Goal: Communication & Community: Participate in discussion

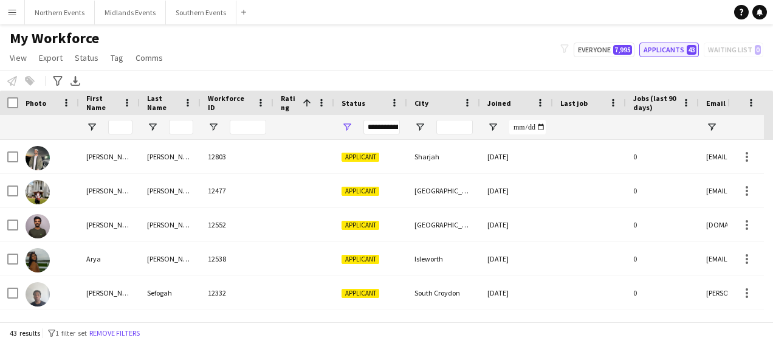
click at [664, 49] on button "Applicants 43" at bounding box center [669, 50] width 60 height 15
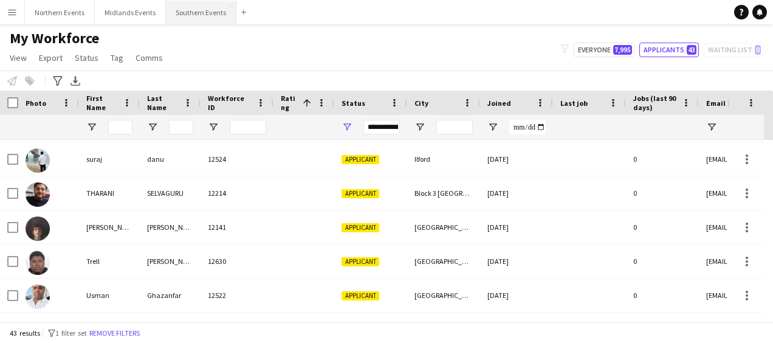
click at [195, 9] on button "Southern Events Close" at bounding box center [201, 13] width 70 height 24
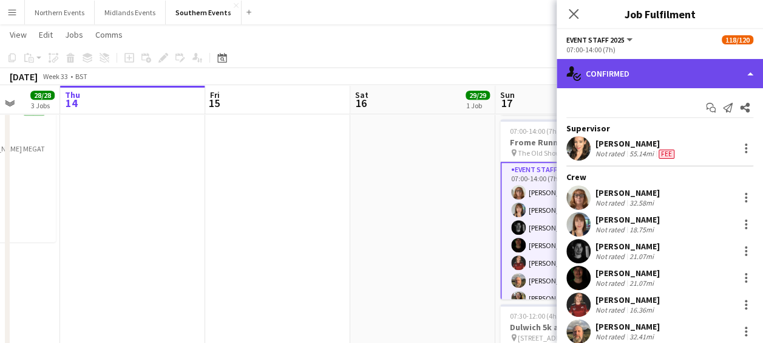
click at [658, 73] on div "single-neutral-actions-check-2 Confirmed" at bounding box center [660, 73] width 206 height 29
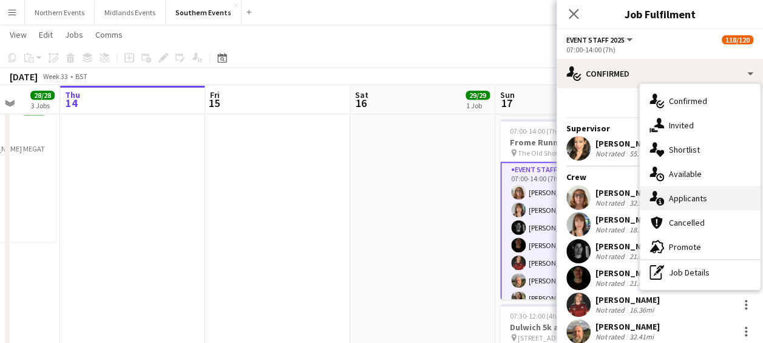
click at [681, 192] on div "single-neutral-actions-information Applicants" at bounding box center [700, 198] width 120 height 24
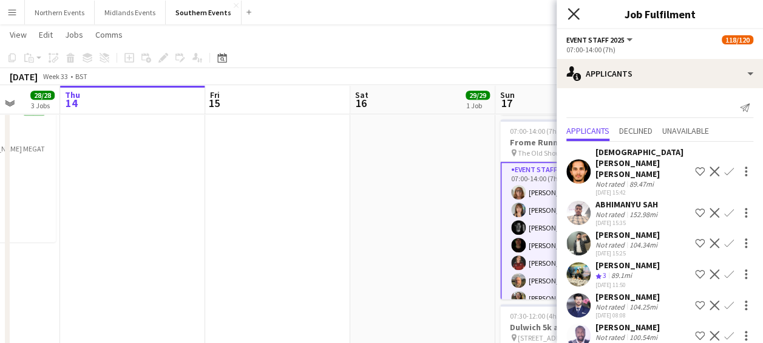
click at [574, 8] on icon "Close pop-in" at bounding box center [574, 14] width 12 height 12
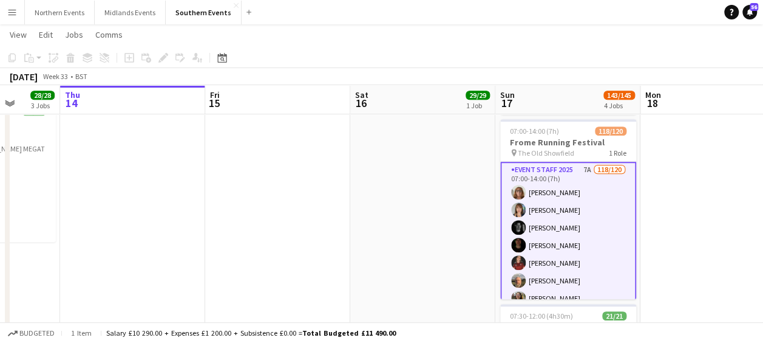
click at [490, 61] on app-toolbar "Copy Paste Paste Ctrl+V Paste with crew Ctrl+Shift+V Paste linked Job Delete Gr…" at bounding box center [381, 57] width 763 height 21
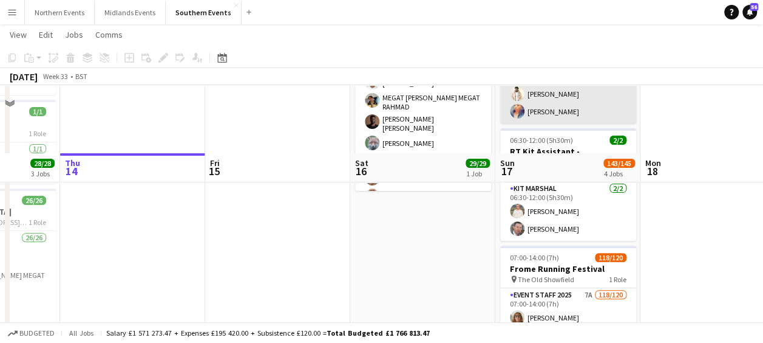
scroll to position [211, 0]
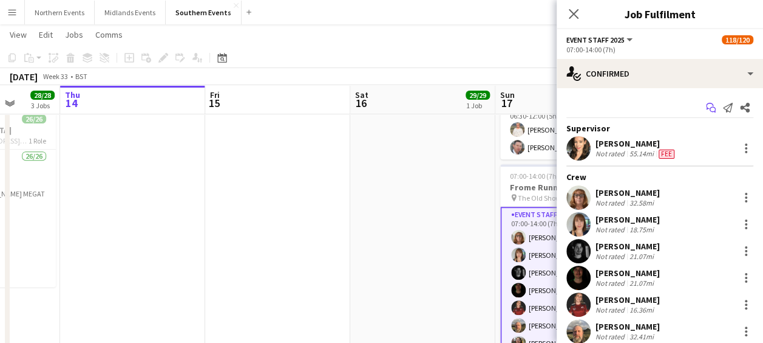
click at [706, 106] on icon "Start chat" at bounding box center [711, 108] width 10 height 10
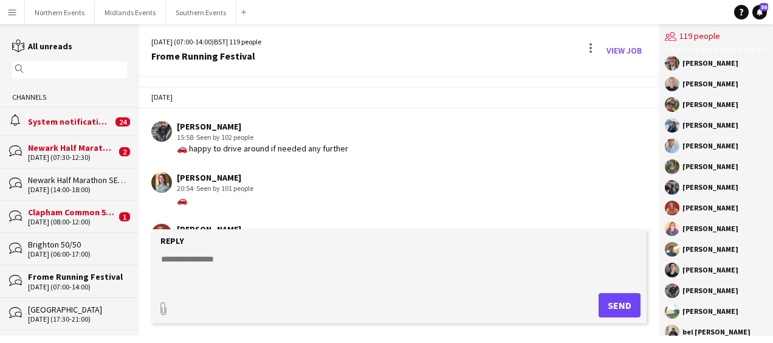
scroll to position [2755, 0]
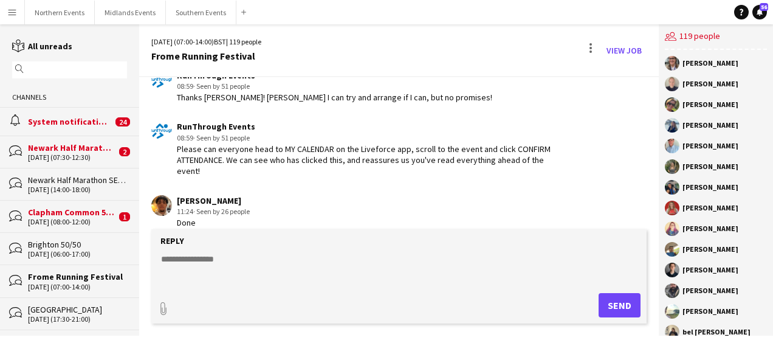
click at [336, 271] on textarea at bounding box center [401, 269] width 483 height 32
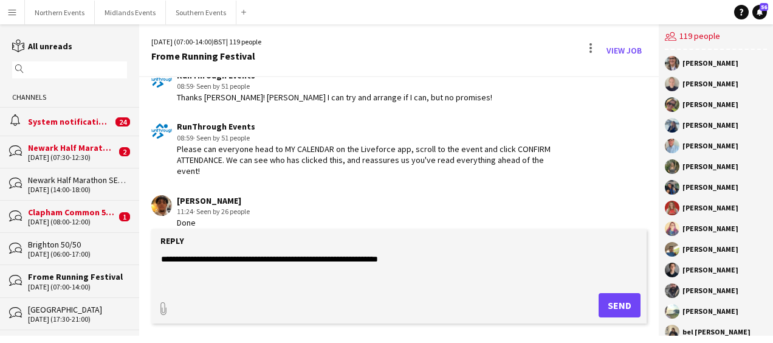
type textarea "**********"
click at [611, 305] on button "Send" at bounding box center [619, 305] width 42 height 24
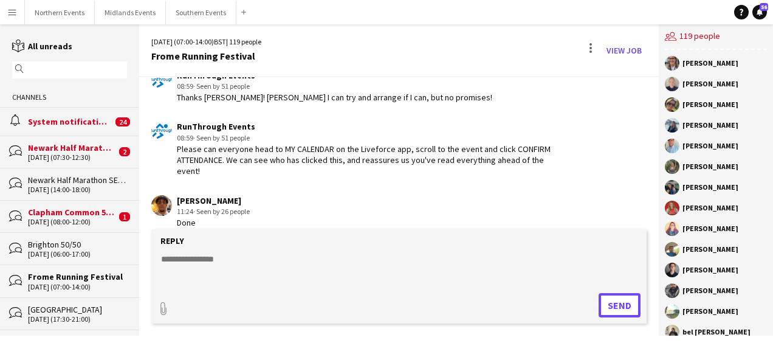
scroll to position [2765, 0]
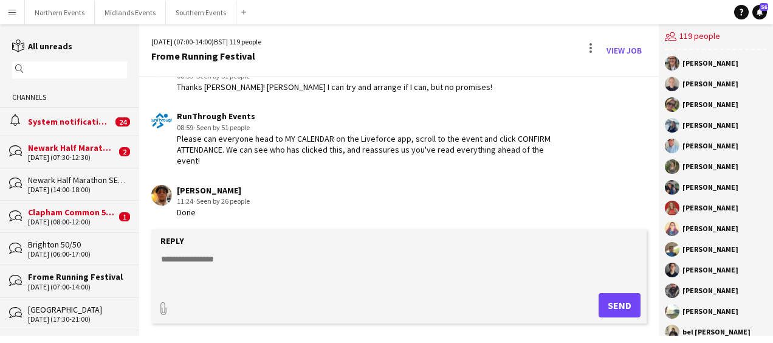
click at [328, 266] on textarea at bounding box center [401, 269] width 483 height 32
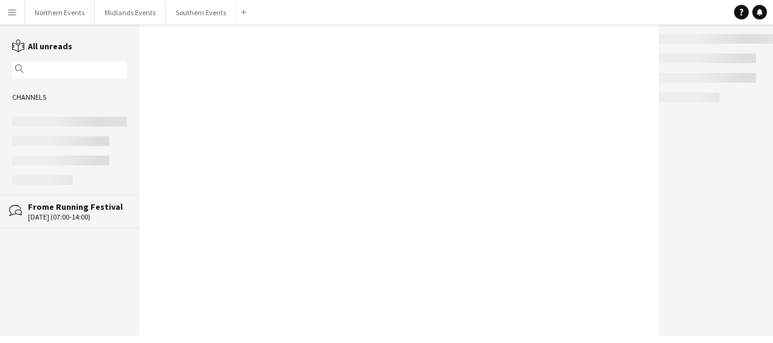
click at [84, 206] on div "Frome Running Festival" at bounding box center [77, 206] width 99 height 11
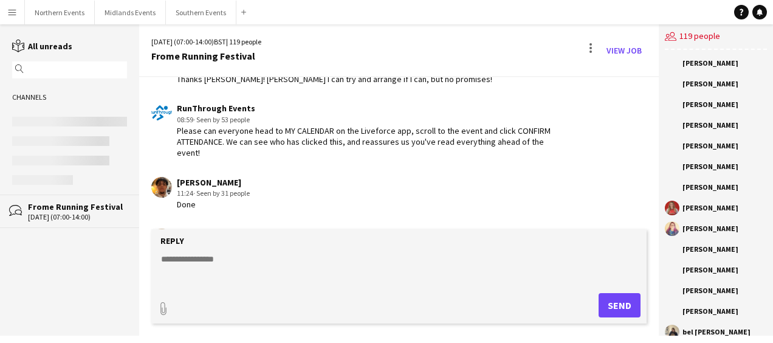
scroll to position [2765, 0]
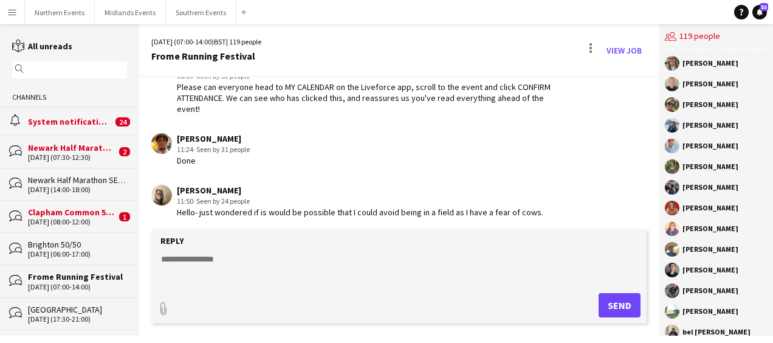
click at [261, 258] on textarea at bounding box center [401, 269] width 483 height 32
